Goal: Check status: Check status

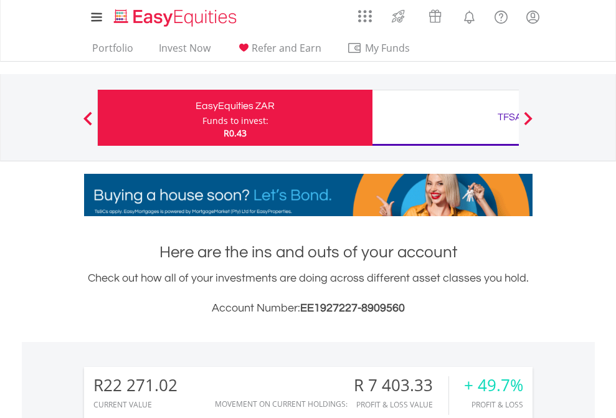
scroll to position [120, 196]
click at [203, 118] on div "Funds to invest:" at bounding box center [236, 121] width 66 height 12
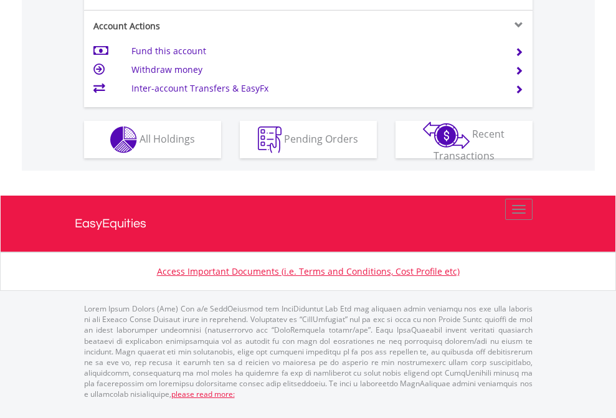
scroll to position [1170, 0]
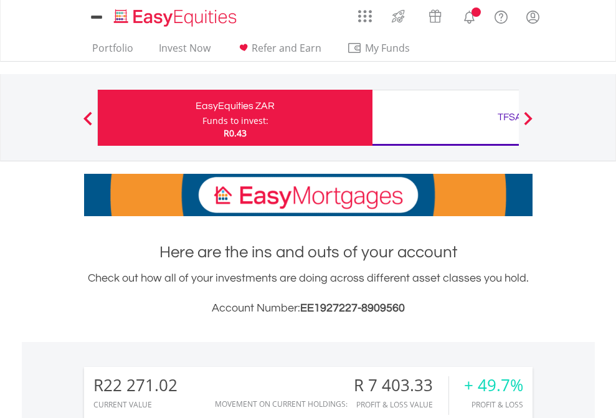
scroll to position [980, 0]
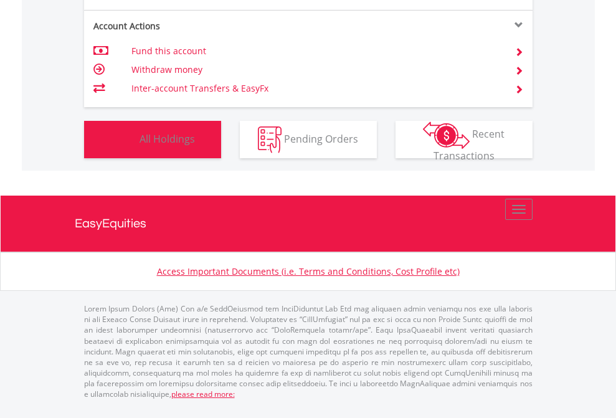
scroll to position [120, 196]
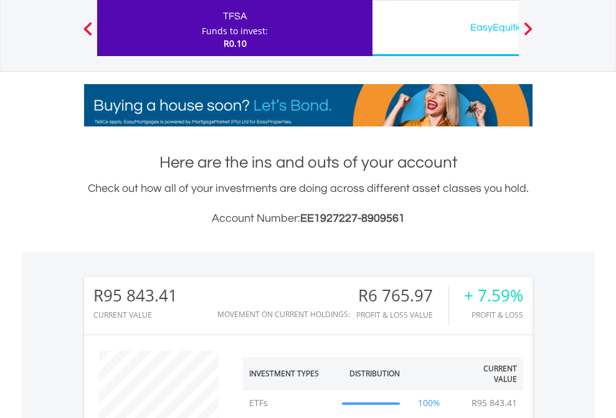
scroll to position [120, 196]
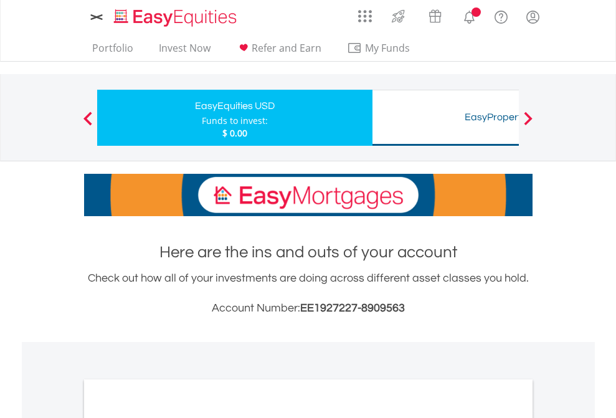
scroll to position [749, 0]
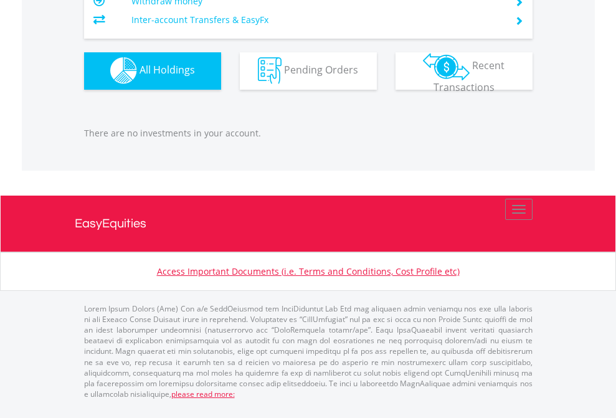
scroll to position [1234, 0]
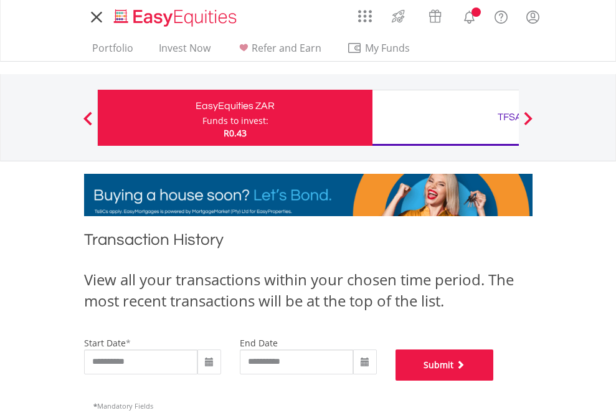
click at [494, 381] on button "Submit" at bounding box center [445, 365] width 98 height 31
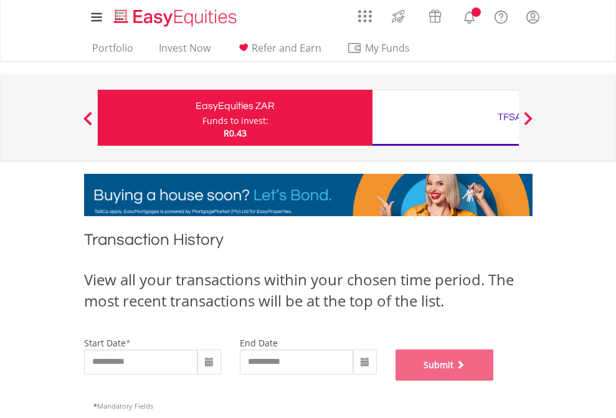
scroll to position [506, 0]
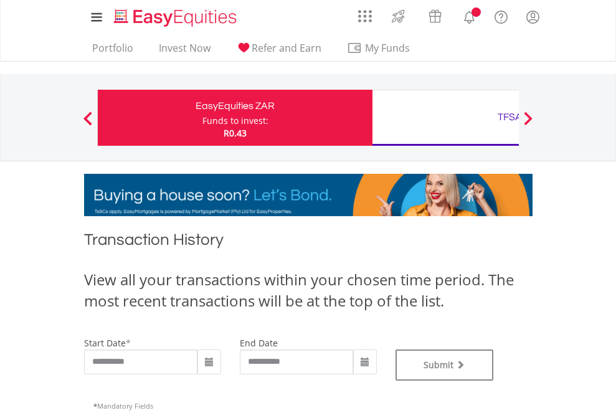
click at [446, 118] on div "TFSA" at bounding box center [510, 116] width 260 height 17
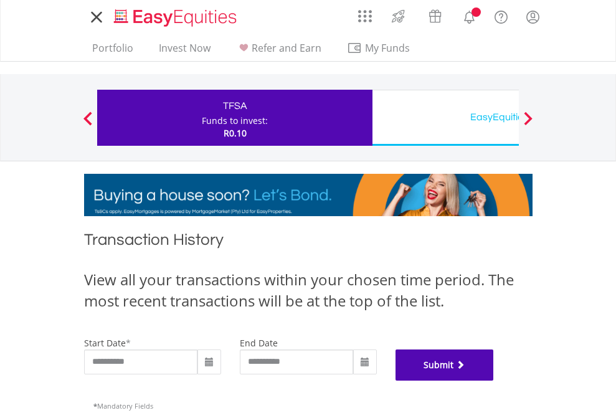
click at [494, 381] on button "Submit" at bounding box center [445, 365] width 98 height 31
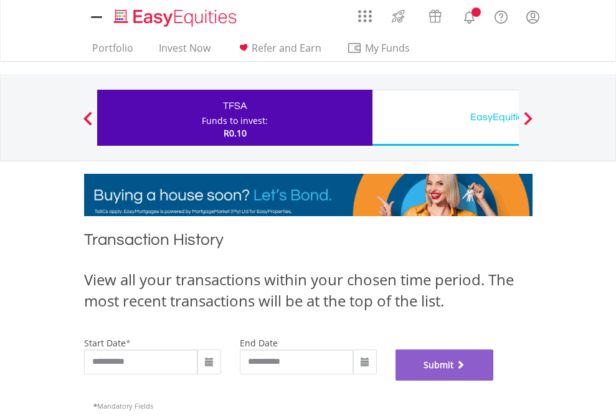
scroll to position [506, 0]
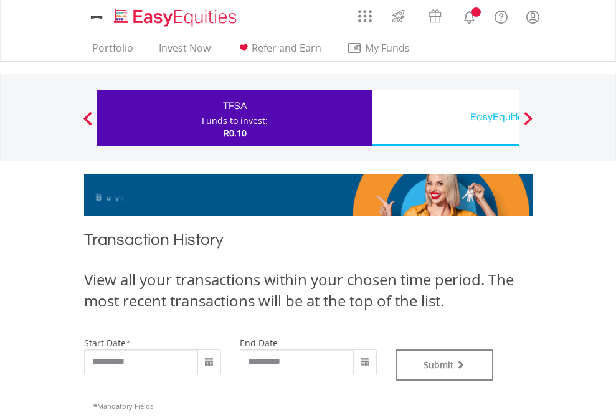
click at [446, 118] on div "EasyEquities USD" at bounding box center [510, 116] width 260 height 17
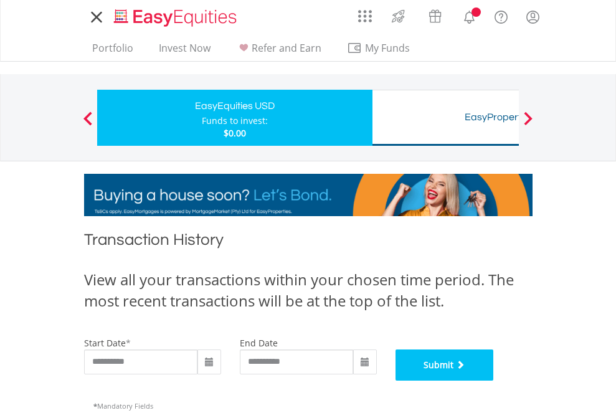
click at [494, 381] on button "Submit" at bounding box center [445, 365] width 98 height 31
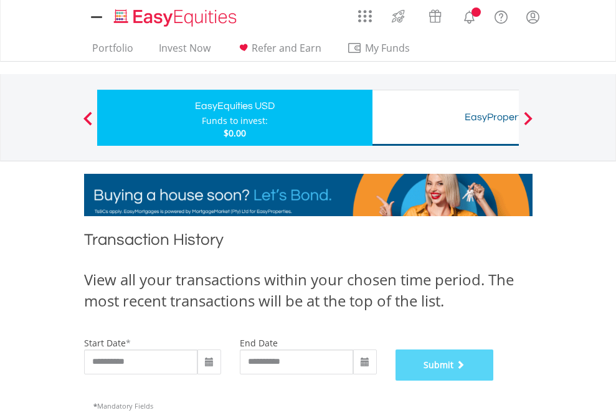
scroll to position [506, 0]
